Goal: Task Accomplishment & Management: Use online tool/utility

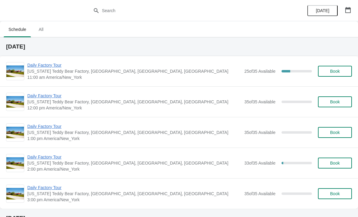
click at [50, 67] on span "Daily Factory Tour" at bounding box center [134, 65] width 214 height 6
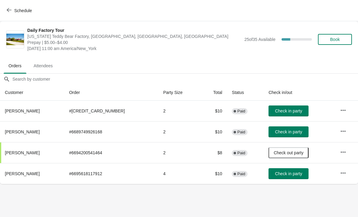
click at [278, 108] on button "Check in party" at bounding box center [289, 111] width 40 height 11
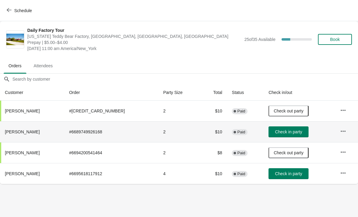
click at [279, 130] on span "Check in party" at bounding box center [288, 132] width 27 height 5
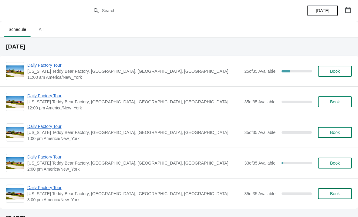
click at [50, 68] on span "Daily Factory Tour" at bounding box center [134, 65] width 214 height 6
click at [39, 126] on span "Daily Factory Tour" at bounding box center [134, 127] width 214 height 6
